Goal: Navigation & Orientation: Go to known website

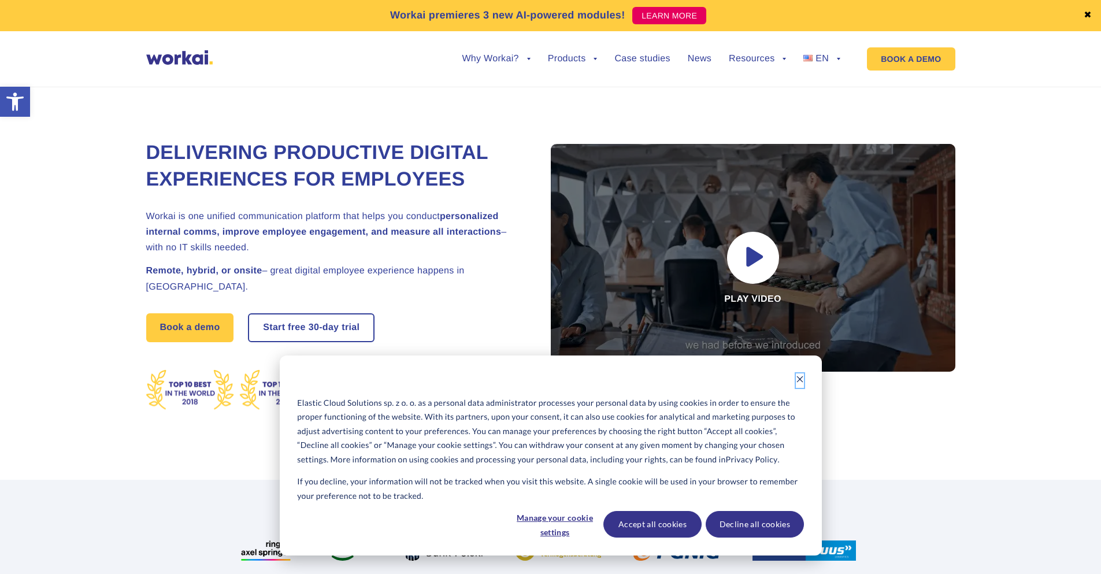
click at [802, 377] on icon "Dismiss cookie banner" at bounding box center [800, 379] width 8 height 8
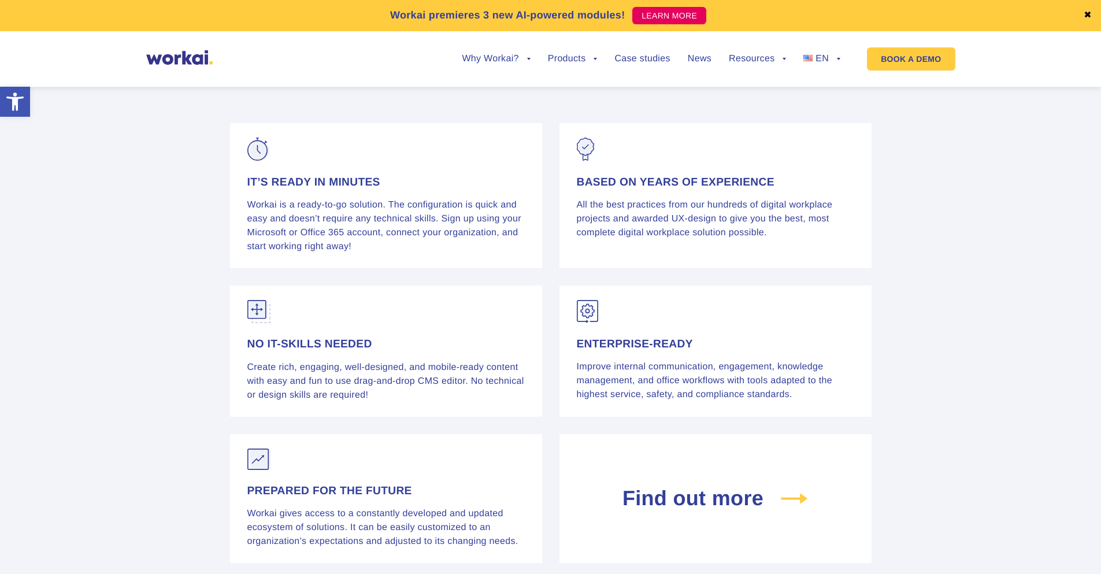
scroll to position [4391, 0]
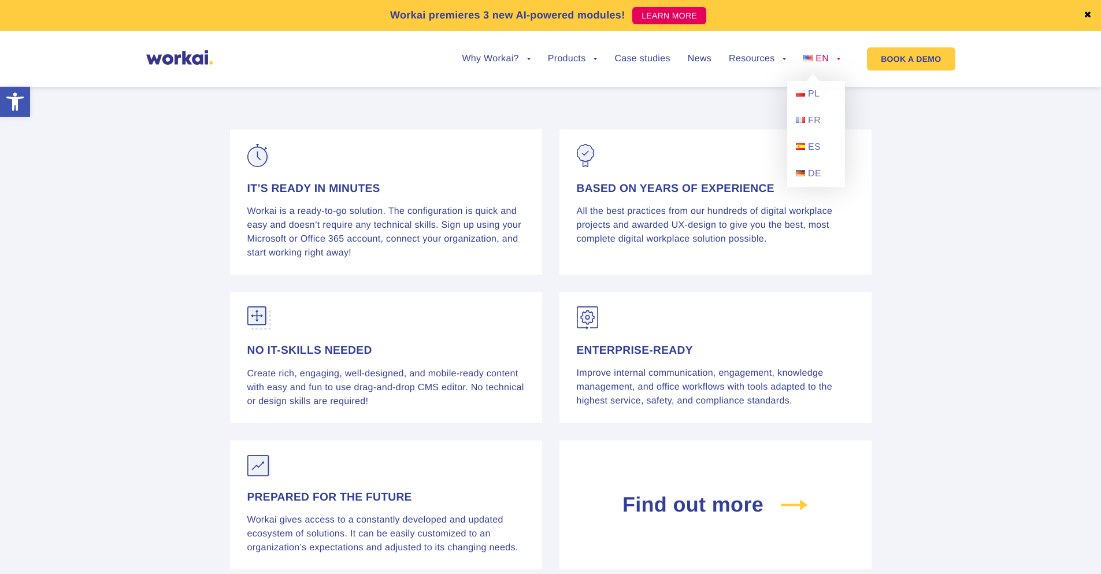
click at [839, 62] on link "EN" at bounding box center [821, 58] width 37 height 9
click at [815, 91] on span "PL" at bounding box center [814, 94] width 12 height 10
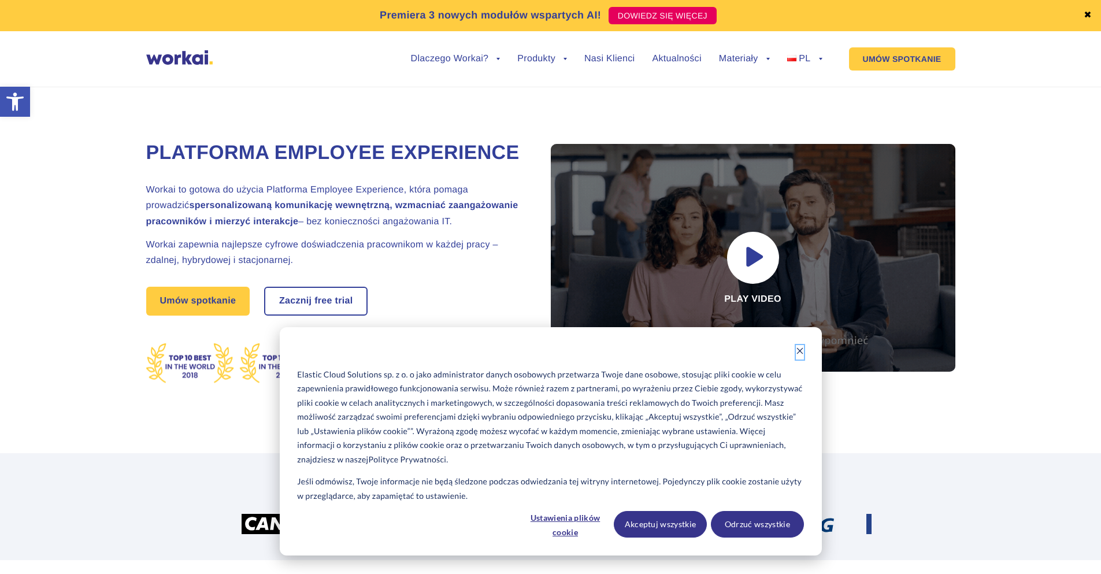
click at [797, 351] on icon "Dismiss cookie banner" at bounding box center [800, 351] width 8 height 8
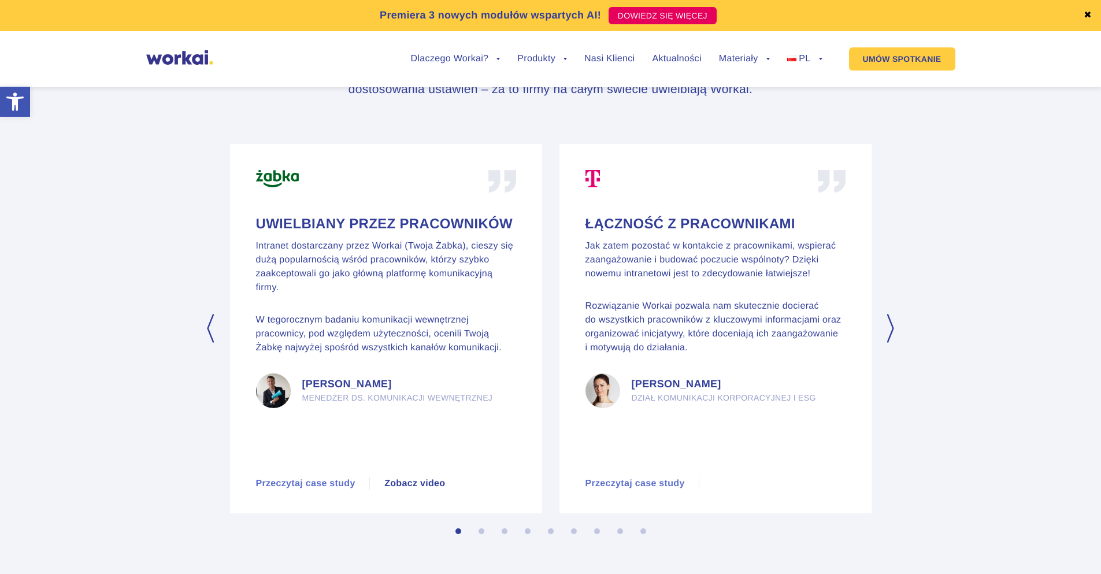
scroll to position [5373, 0]
